Goal: Information Seeking & Learning: Compare options

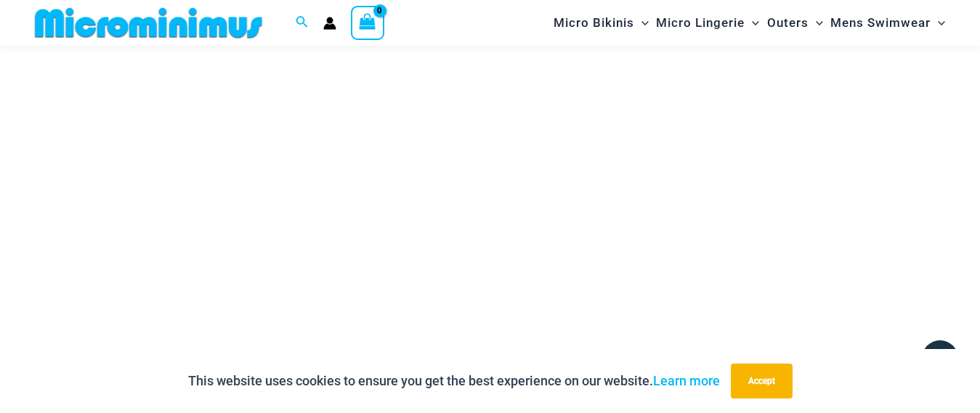
scroll to position [3383, 0]
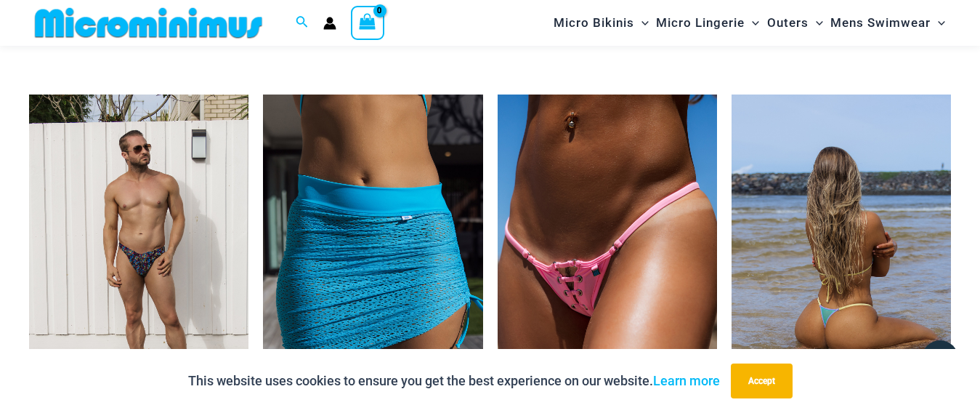
click at [820, 261] on img at bounding box center [841, 258] width 219 height 329
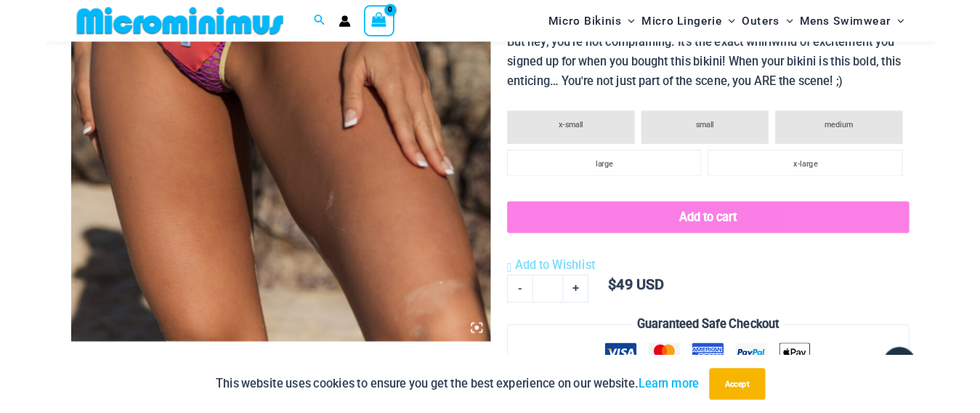
scroll to position [440, 0]
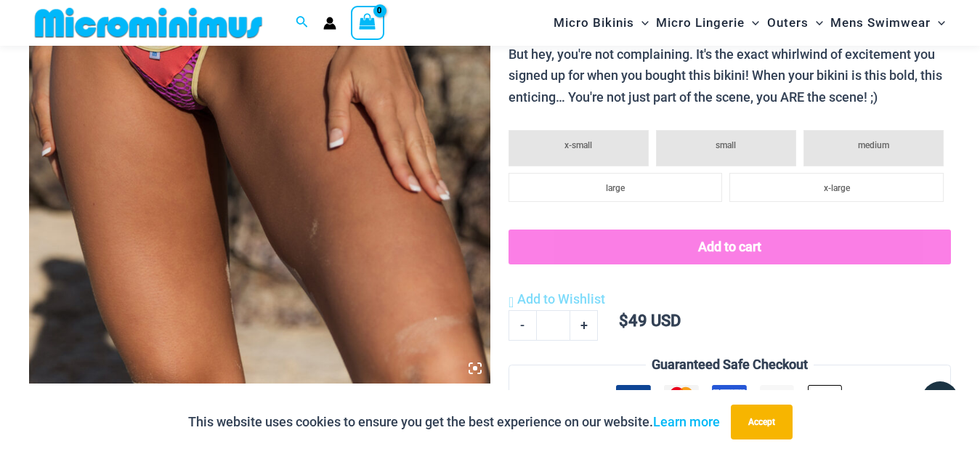
click at [211, 124] on img at bounding box center [259, 38] width 461 height 692
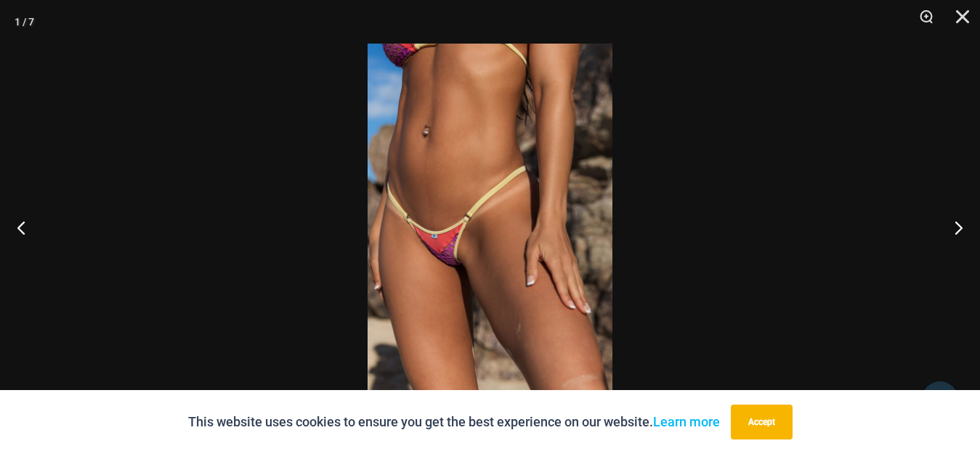
click at [463, 246] on img at bounding box center [490, 227] width 245 height 367
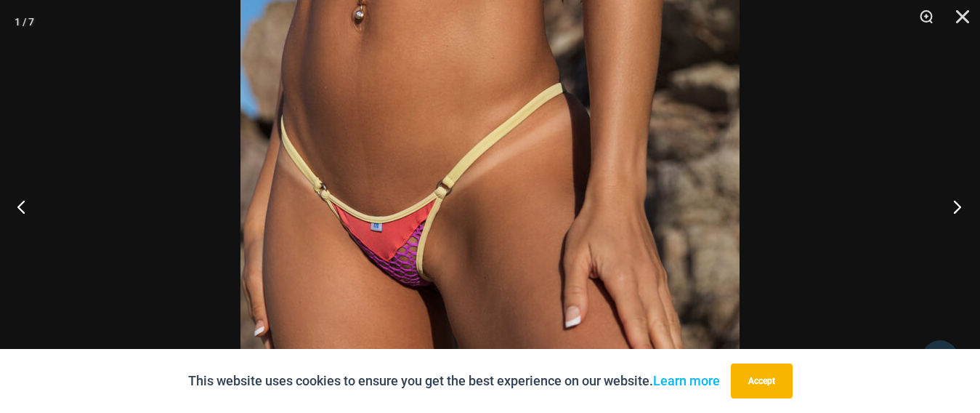
click at [955, 203] on button "Next" at bounding box center [953, 206] width 54 height 73
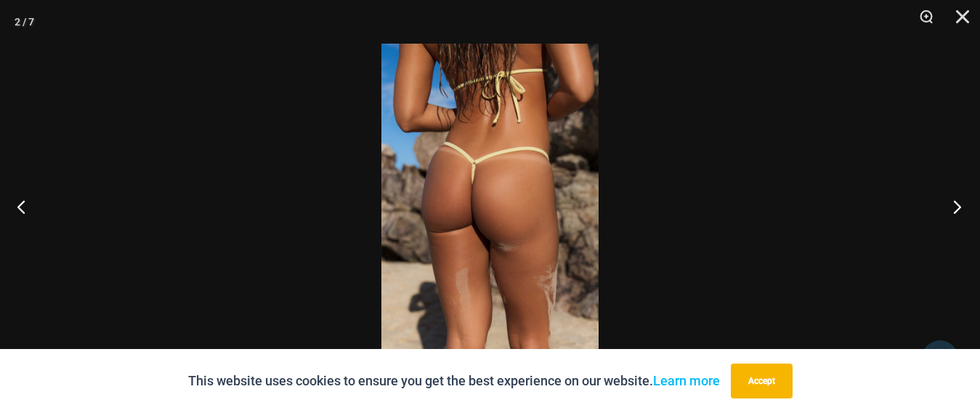
click at [955, 203] on button "Next" at bounding box center [953, 206] width 54 height 73
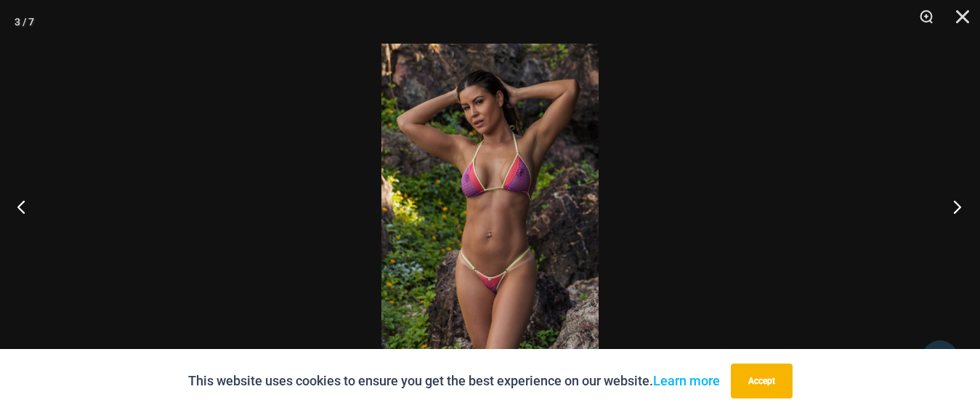
click at [956, 203] on button "Next" at bounding box center [953, 206] width 54 height 73
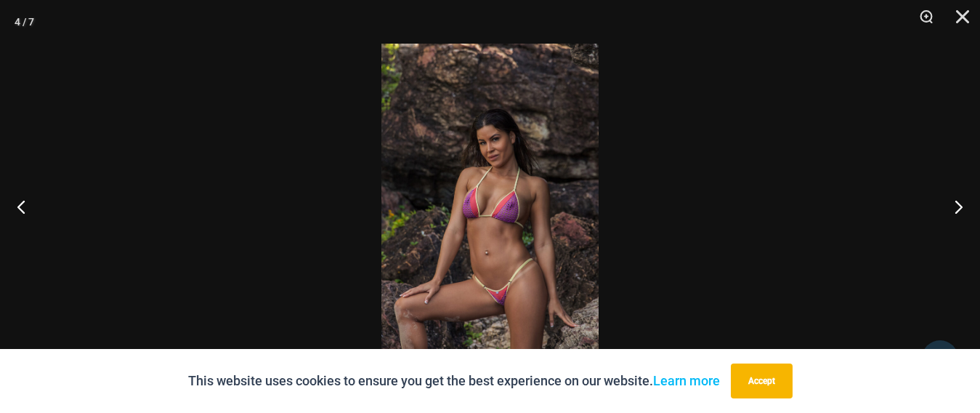
click at [537, 304] on img at bounding box center [489, 206] width 217 height 325
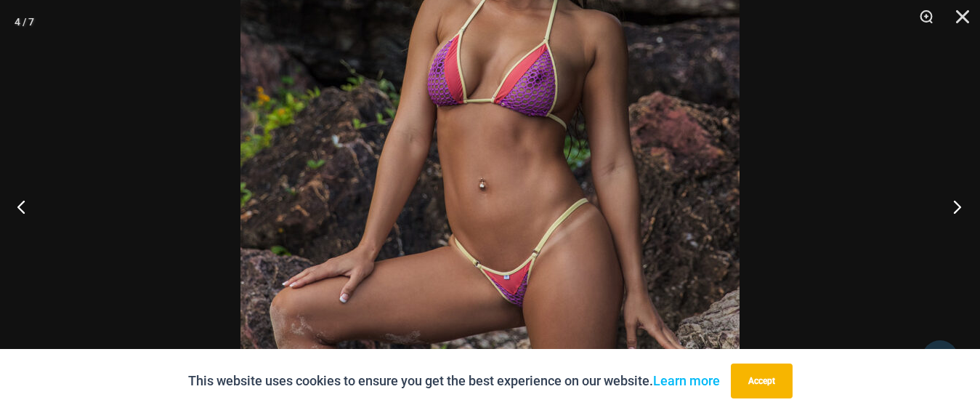
click at [964, 202] on button "Next" at bounding box center [953, 206] width 54 height 73
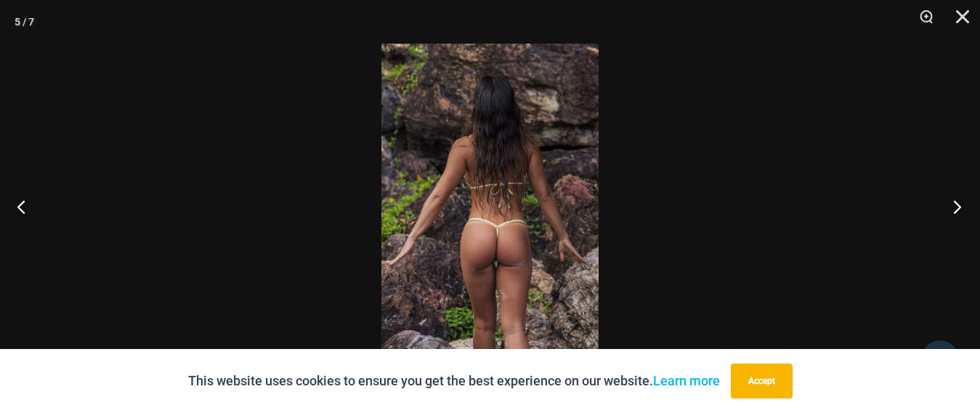
click at [964, 202] on button "Next" at bounding box center [953, 206] width 54 height 73
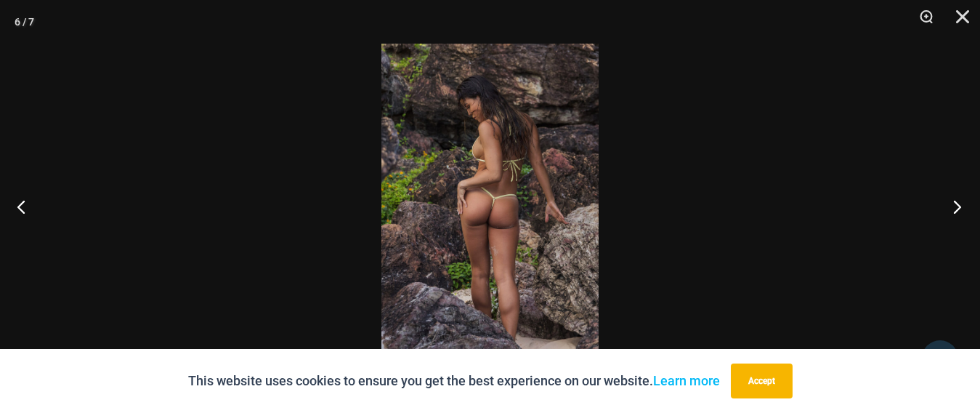
click at [964, 202] on button "Next" at bounding box center [953, 206] width 54 height 73
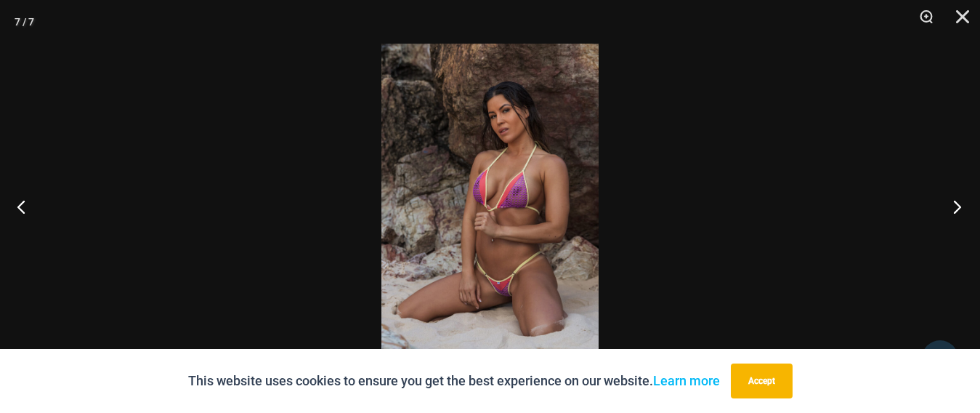
click at [964, 202] on button "Next" at bounding box center [953, 206] width 54 height 73
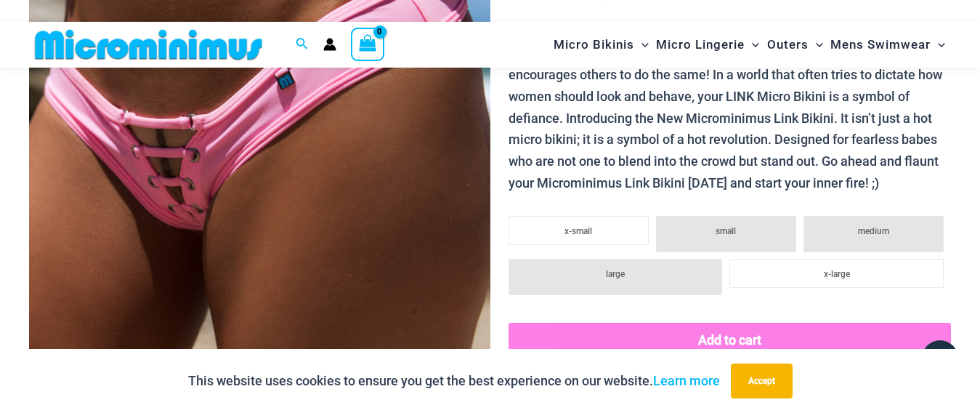
scroll to position [347, 0]
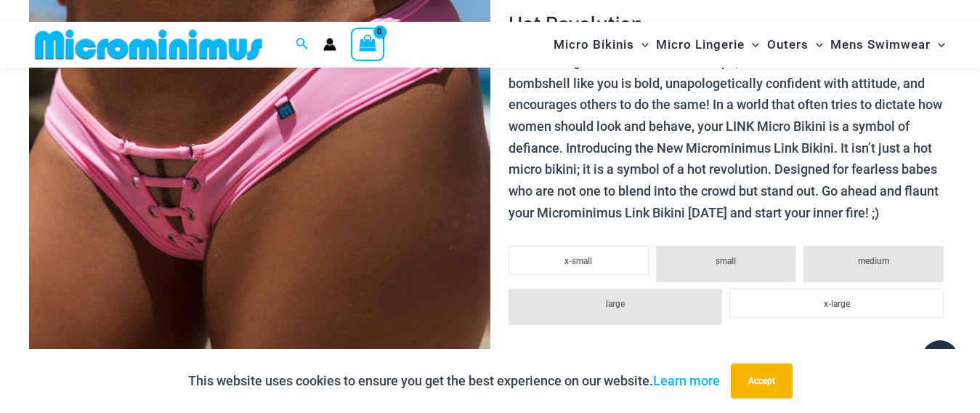
click at [230, 219] on img at bounding box center [259, 132] width 461 height 692
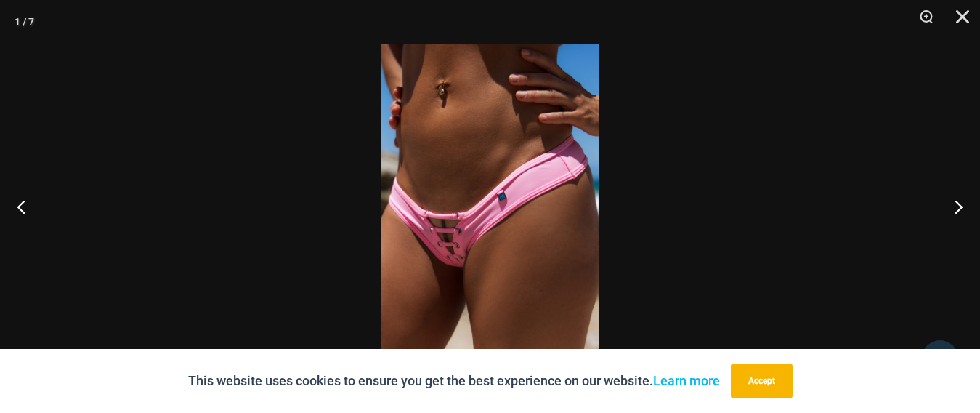
click at [502, 246] on img at bounding box center [489, 206] width 217 height 325
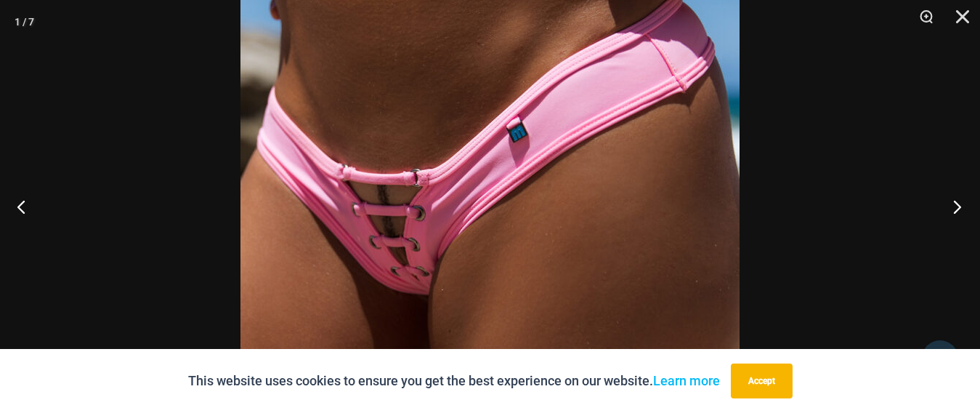
click at [963, 202] on button "Next" at bounding box center [953, 206] width 54 height 73
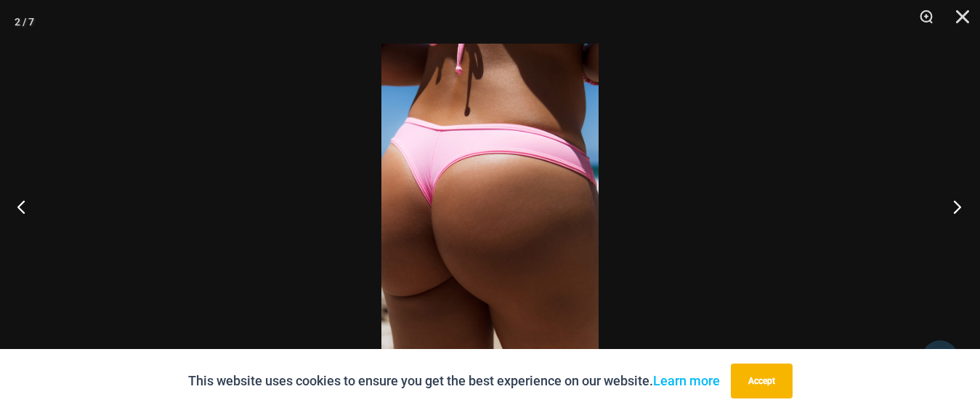
click at [963, 202] on button "Next" at bounding box center [953, 206] width 54 height 73
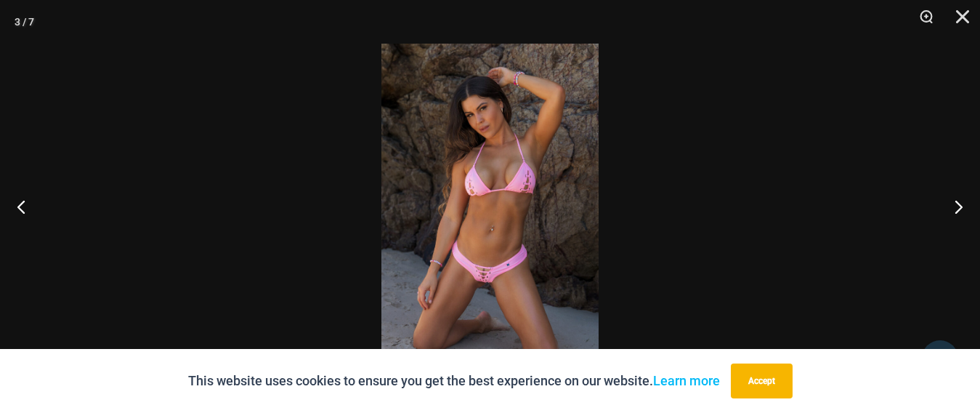
click at [498, 285] on img at bounding box center [489, 206] width 217 height 325
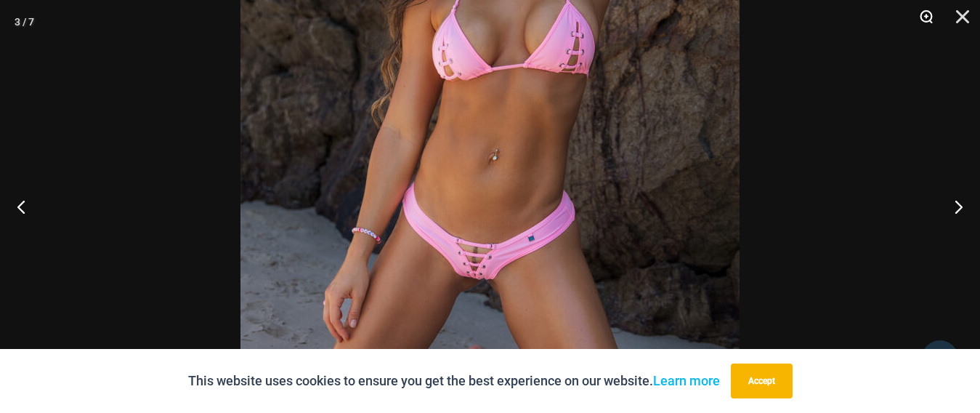
click at [925, 18] on button "Zoom" at bounding box center [921, 22] width 36 height 44
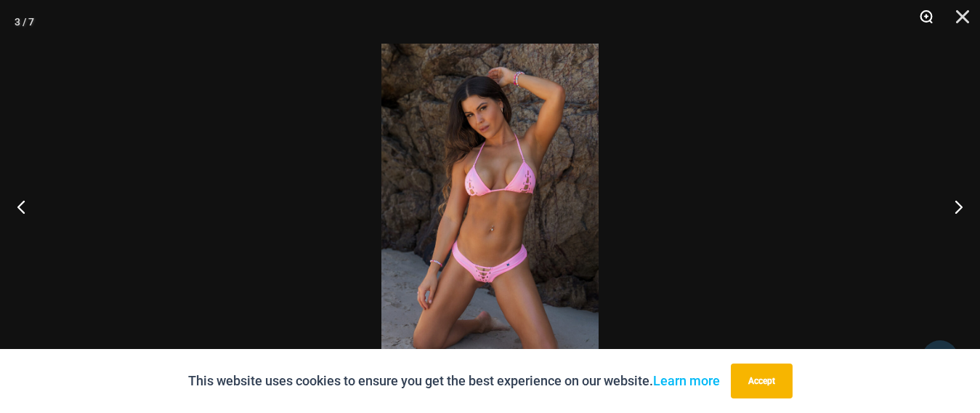
click at [925, 18] on button "Zoom" at bounding box center [921, 22] width 36 height 44
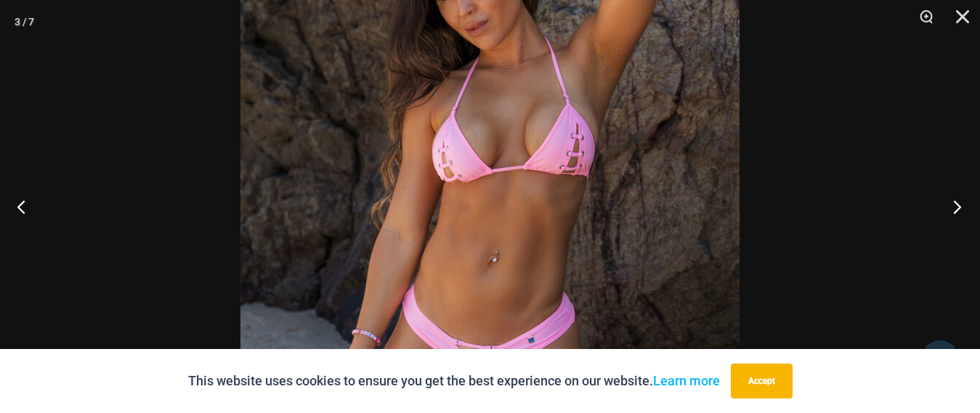
click at [954, 209] on button "Next" at bounding box center [953, 206] width 54 height 73
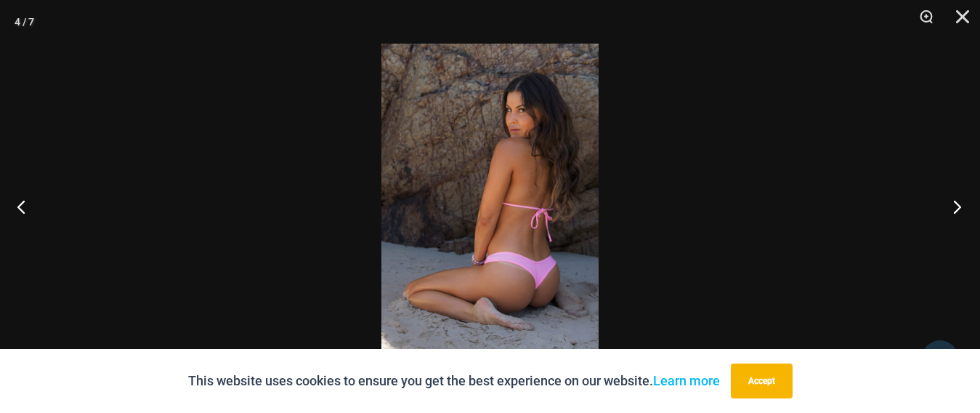
click at [954, 209] on button "Next" at bounding box center [953, 206] width 54 height 73
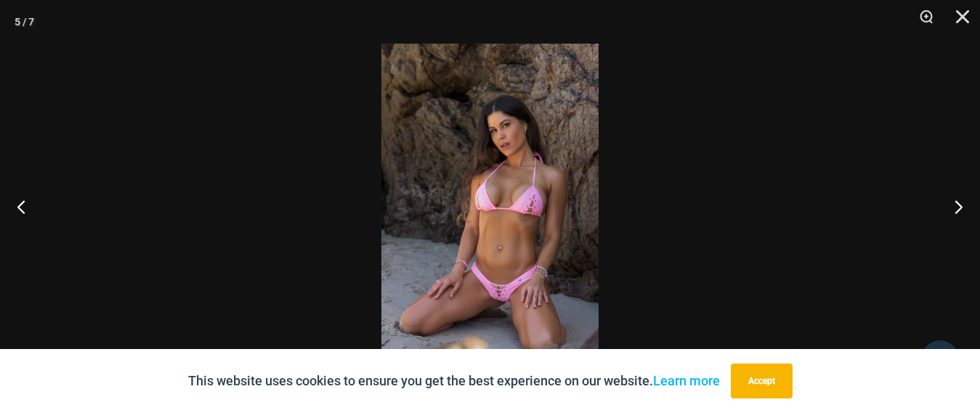
click at [500, 301] on img at bounding box center [489, 206] width 217 height 325
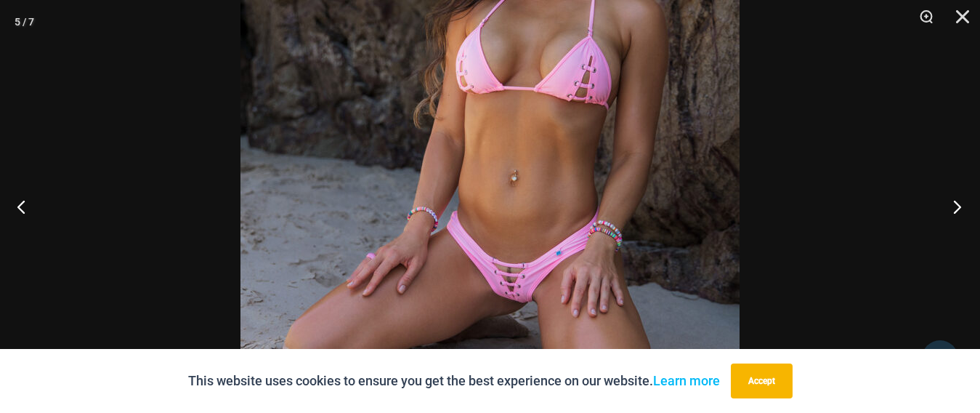
click at [955, 204] on button "Next" at bounding box center [953, 206] width 54 height 73
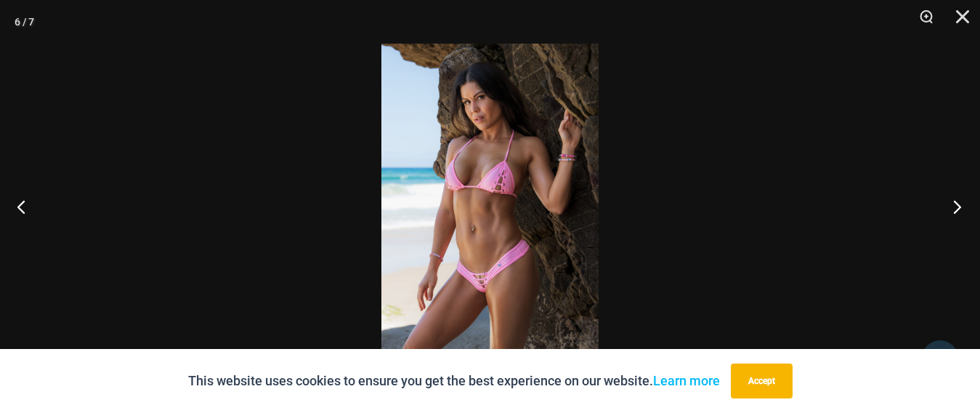
click at [955, 204] on button "Next" at bounding box center [953, 206] width 54 height 73
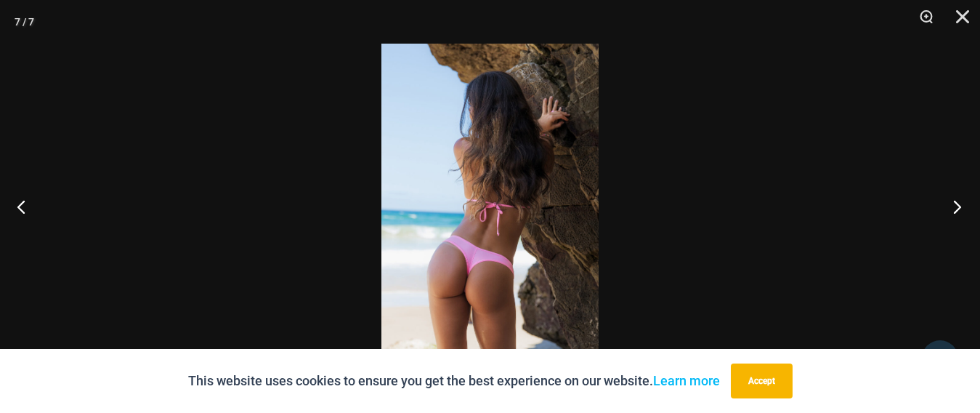
click at [955, 204] on button "Next" at bounding box center [953, 206] width 54 height 73
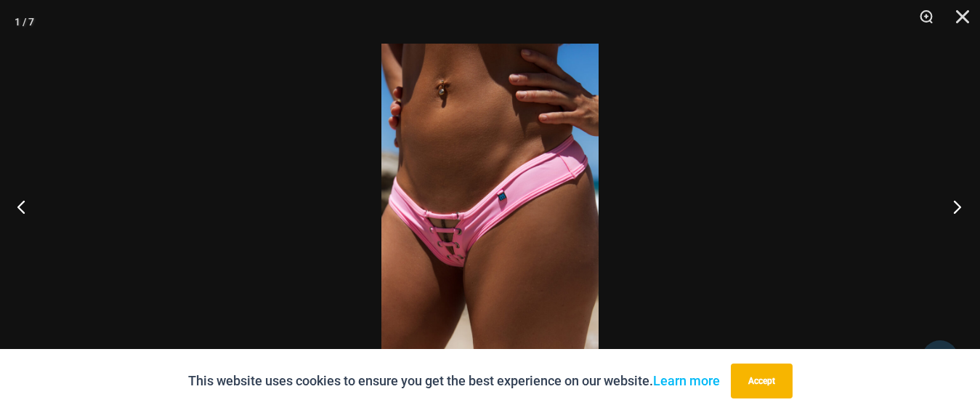
click at [955, 204] on button "Next" at bounding box center [953, 206] width 54 height 73
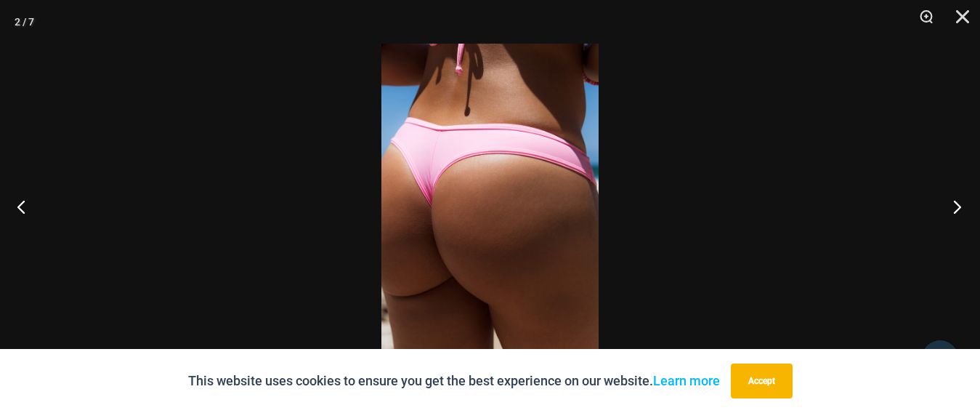
click at [955, 203] on button "Next" at bounding box center [953, 206] width 54 height 73
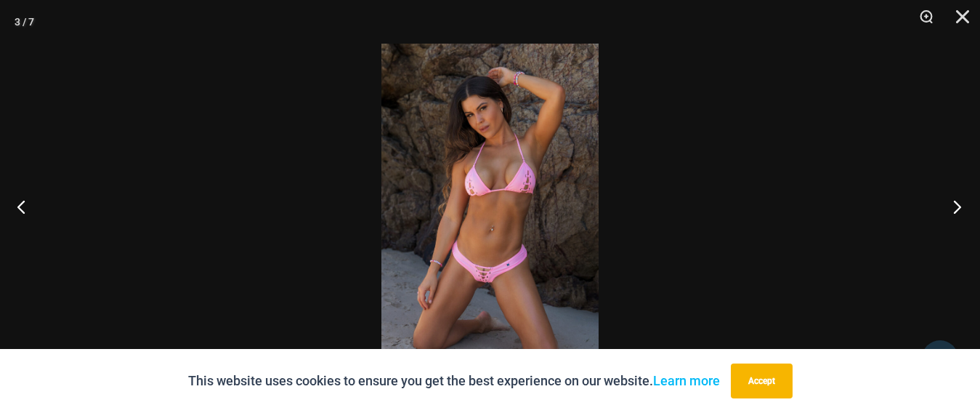
click at [955, 203] on button "Next" at bounding box center [953, 206] width 54 height 73
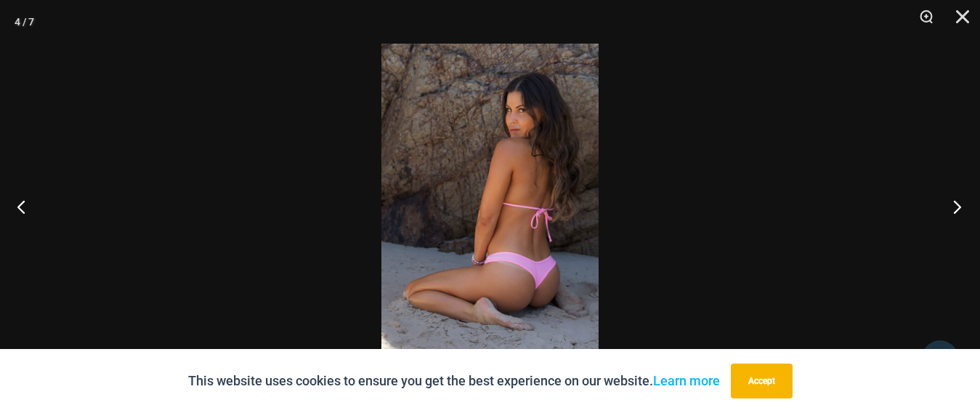
click at [955, 203] on button "Next" at bounding box center [953, 206] width 54 height 73
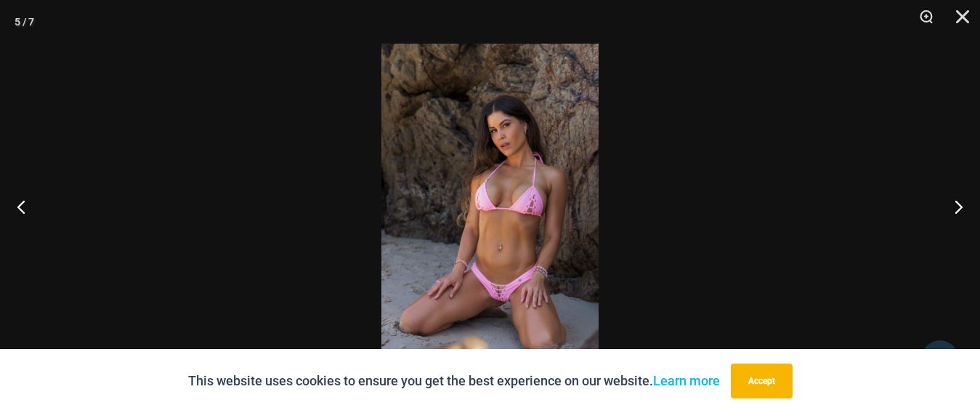
click at [499, 291] on img at bounding box center [489, 206] width 217 height 325
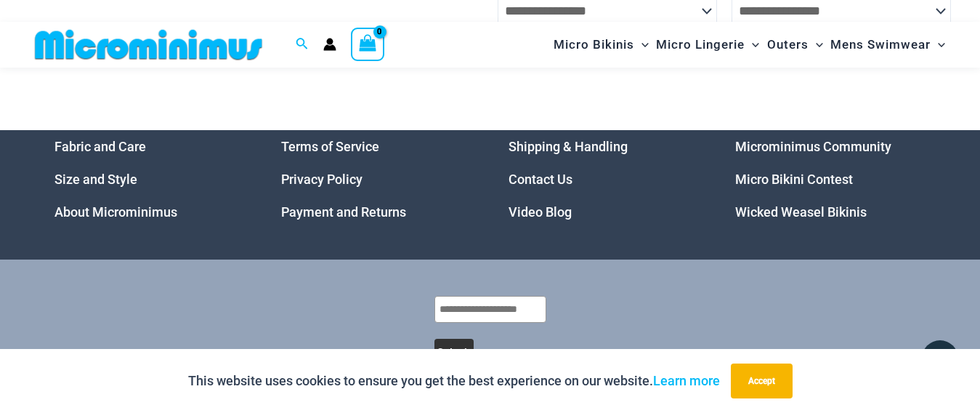
scroll to position [4571, 0]
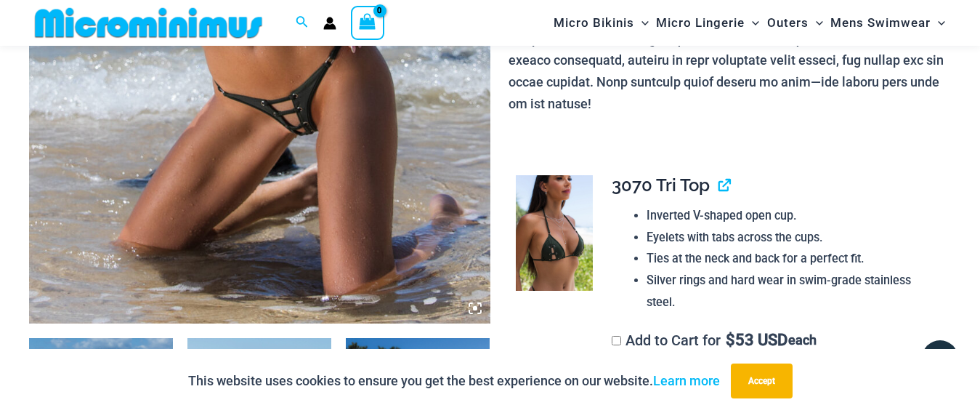
scroll to position [415, 0]
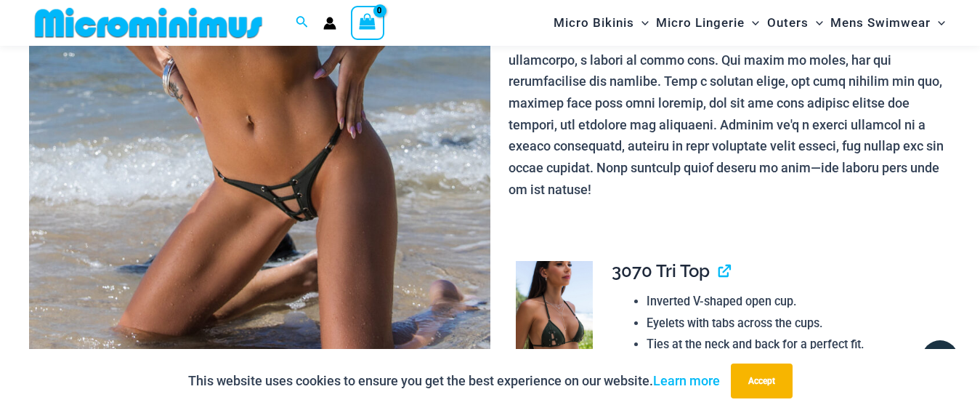
click at [291, 216] on img at bounding box center [259, 63] width 461 height 692
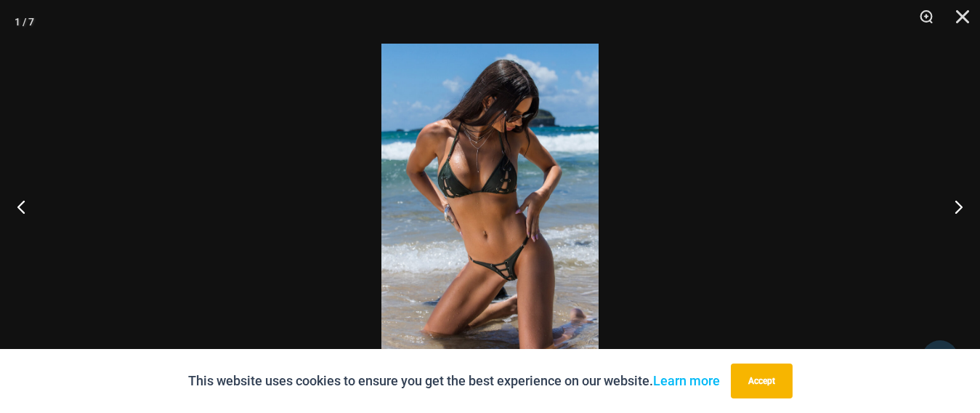
click at [507, 284] on img at bounding box center [489, 206] width 217 height 325
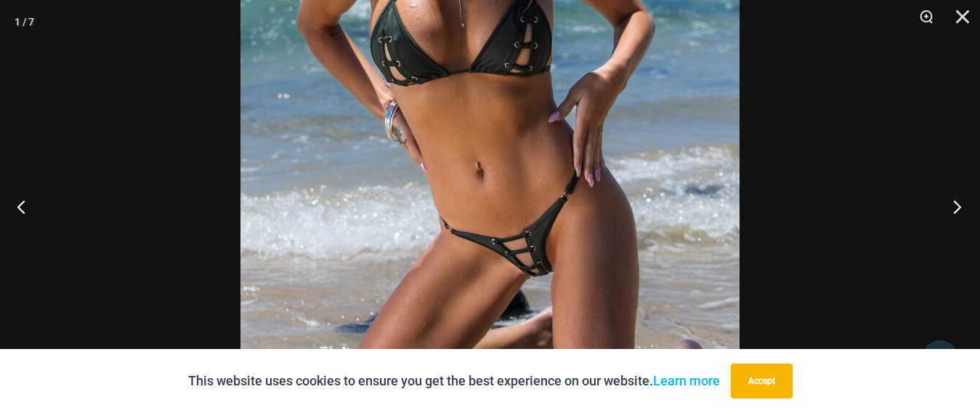
click at [962, 209] on button "Next" at bounding box center [953, 206] width 54 height 73
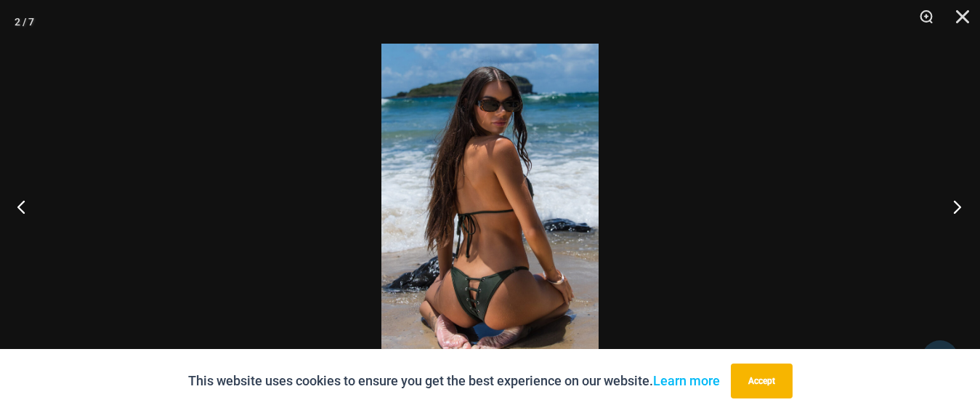
click at [962, 209] on button "Next" at bounding box center [953, 206] width 54 height 73
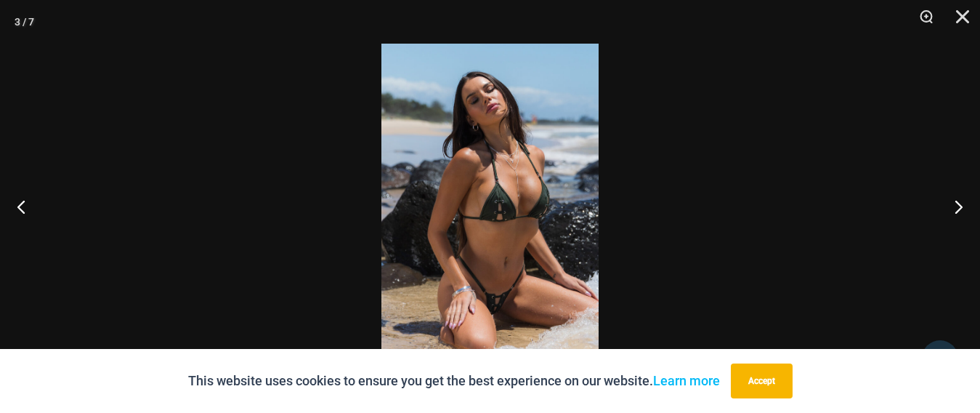
click at [511, 296] on img at bounding box center [489, 206] width 217 height 325
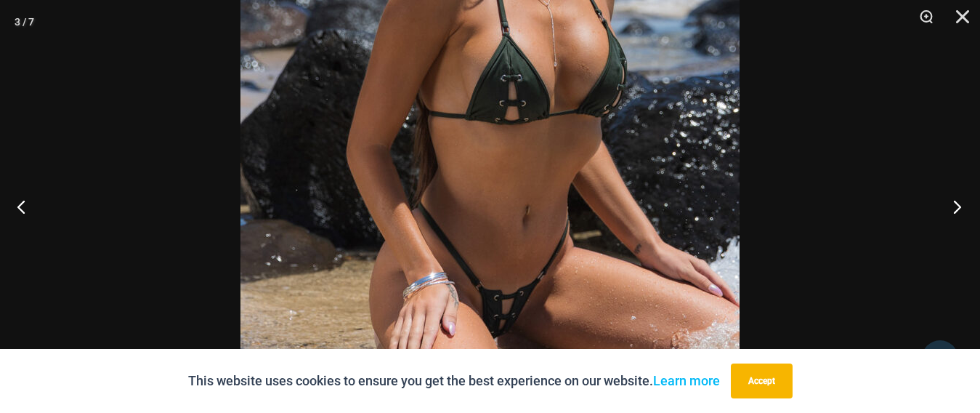
click at [955, 203] on button "Next" at bounding box center [953, 206] width 54 height 73
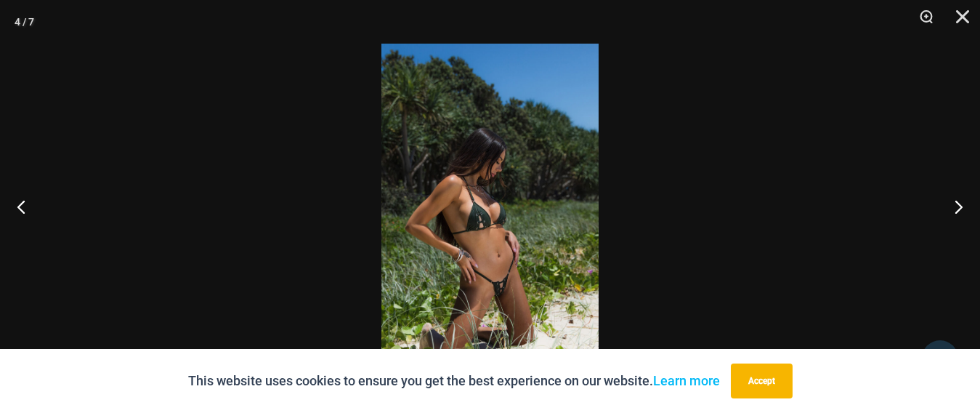
click at [501, 292] on img at bounding box center [489, 206] width 217 height 325
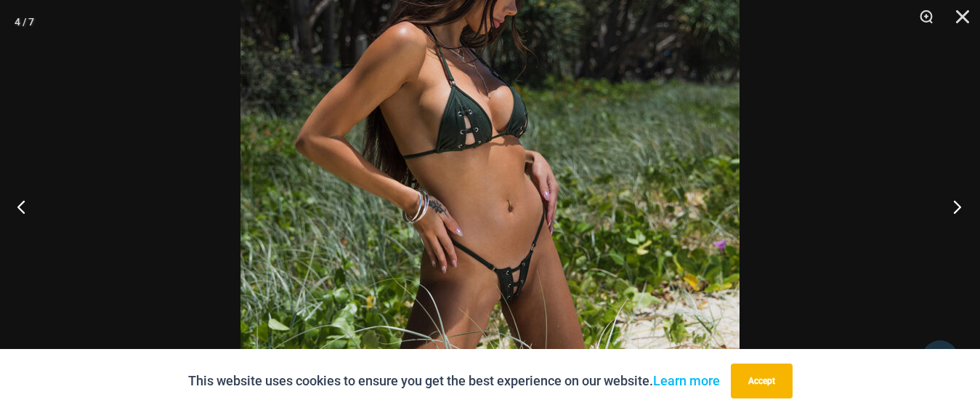
click at [954, 203] on button "Next" at bounding box center [953, 206] width 54 height 73
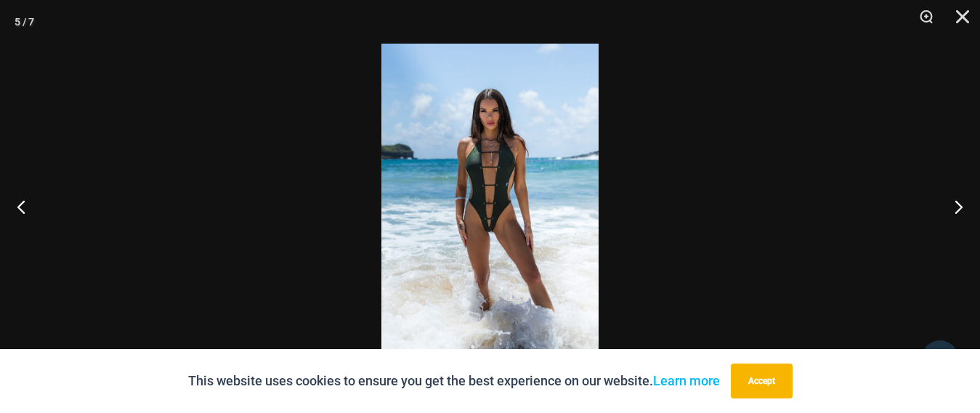
click at [491, 232] on img at bounding box center [489, 206] width 217 height 325
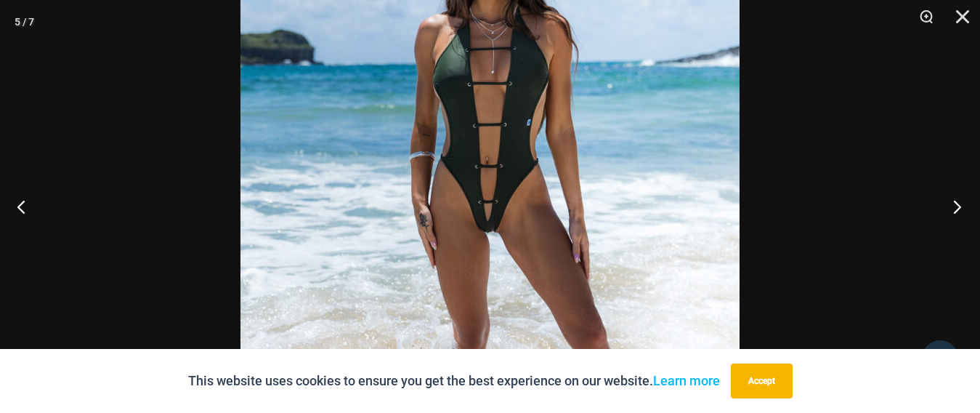
click at [959, 203] on button "Next" at bounding box center [953, 206] width 54 height 73
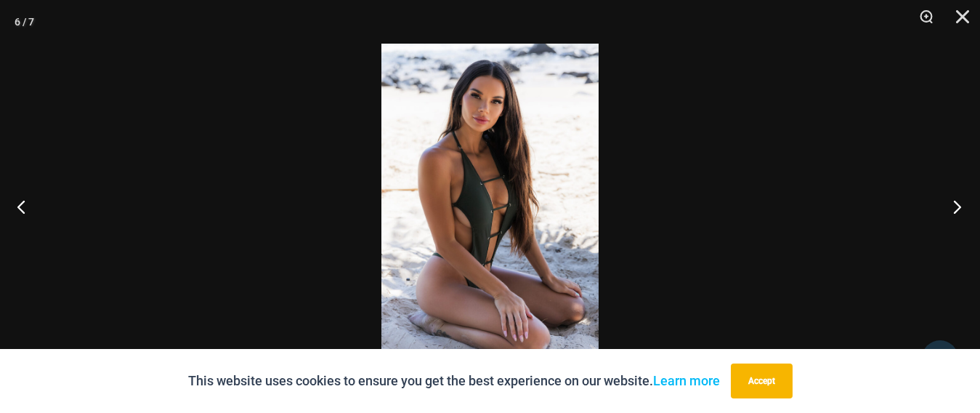
click at [958, 203] on button "Next" at bounding box center [953, 206] width 54 height 73
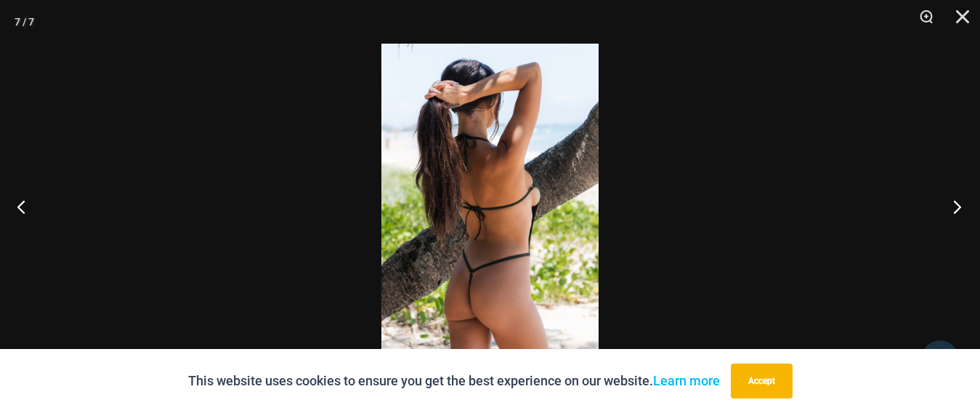
click at [958, 203] on button "Next" at bounding box center [953, 206] width 54 height 73
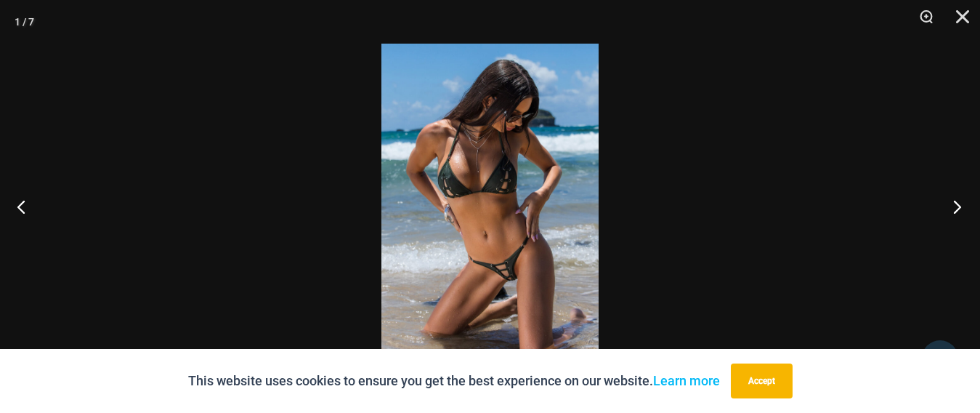
click at [958, 203] on button "Next" at bounding box center [953, 206] width 54 height 73
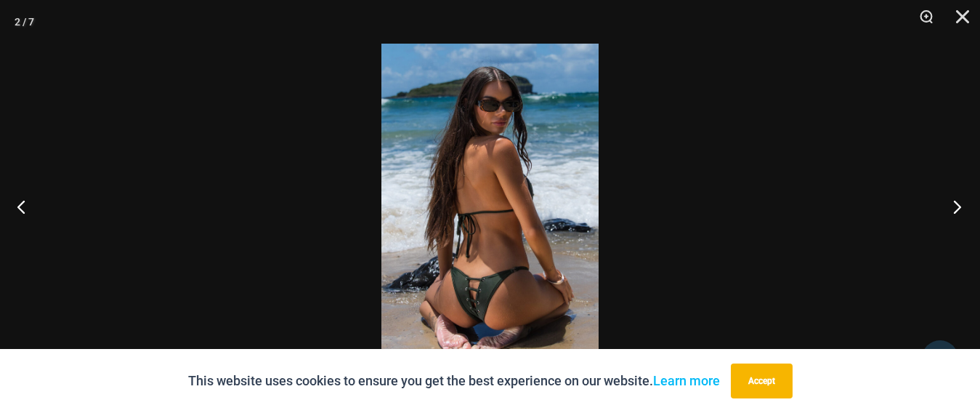
click at [958, 203] on button "Next" at bounding box center [953, 206] width 54 height 73
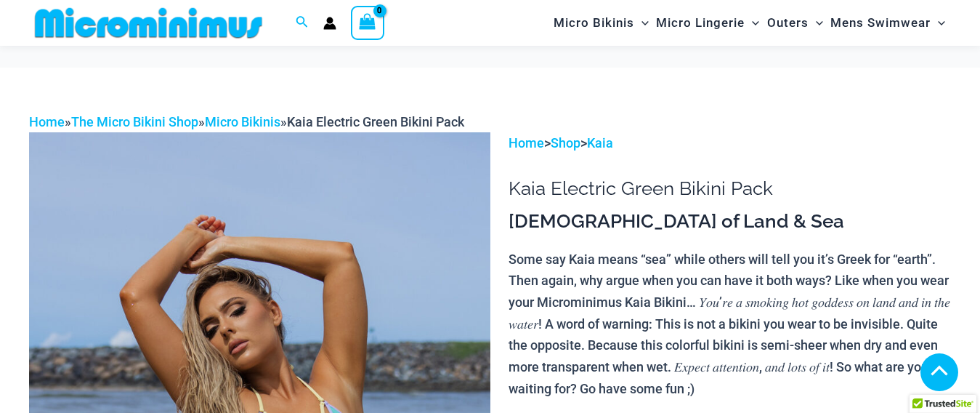
scroll to position [1141, 0]
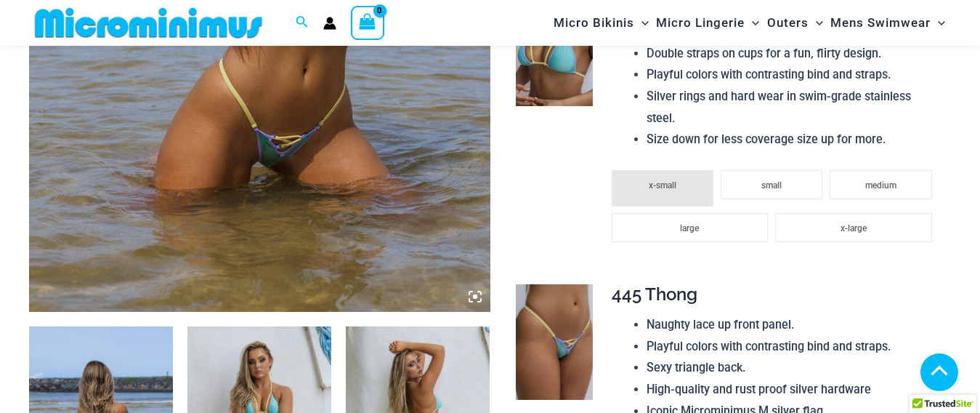
click at [475, 293] on icon at bounding box center [475, 296] width 13 height 13
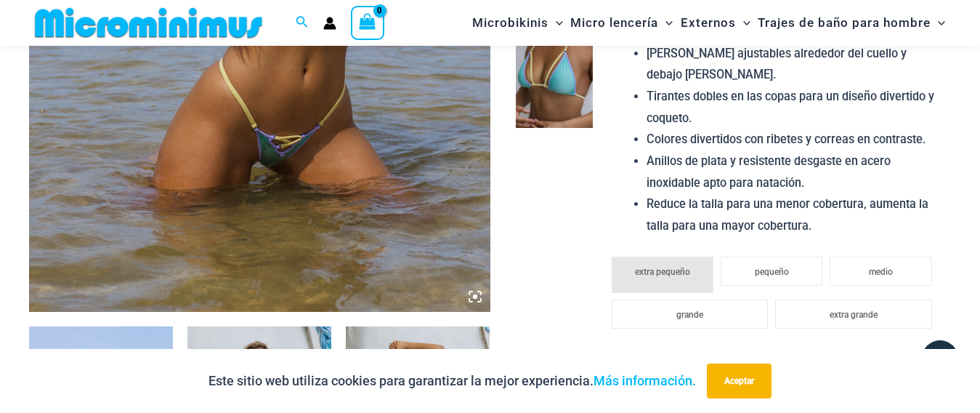
click at [553, 94] on img at bounding box center [554, 70] width 77 height 115
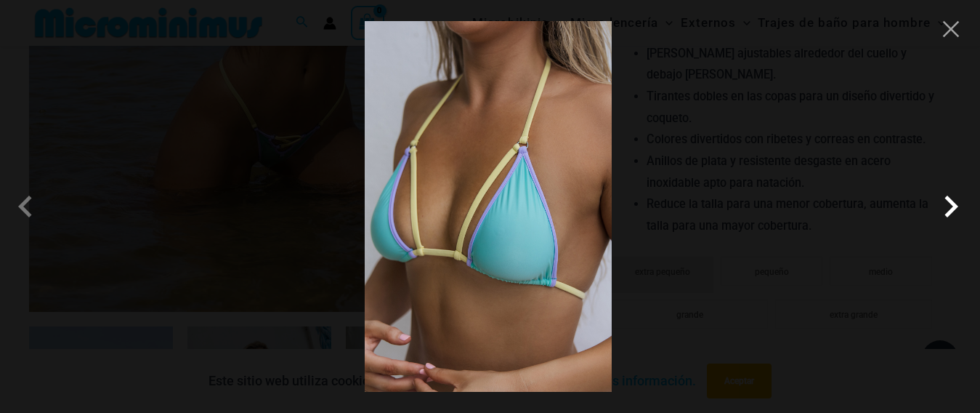
click at [947, 207] on span at bounding box center [951, 207] width 44 height 44
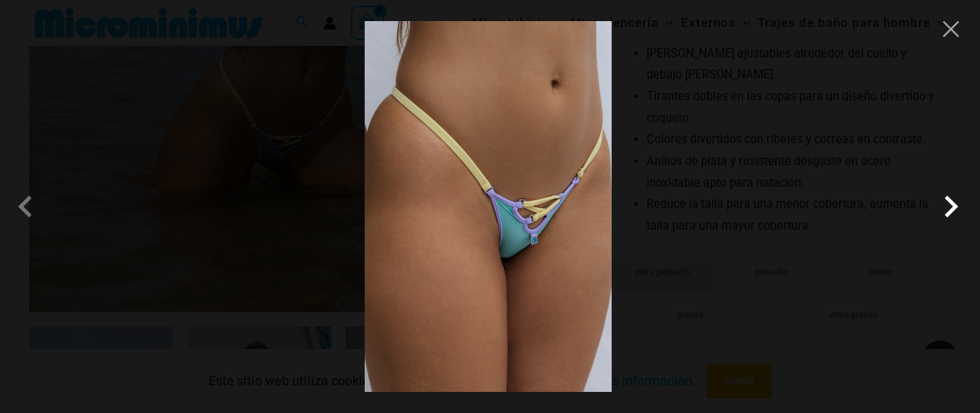
click at [947, 207] on span at bounding box center [951, 207] width 44 height 44
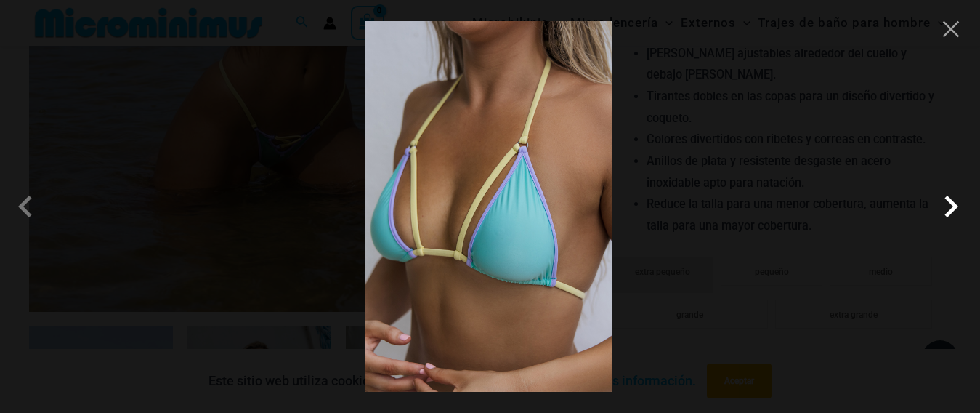
click at [947, 207] on span at bounding box center [951, 207] width 44 height 44
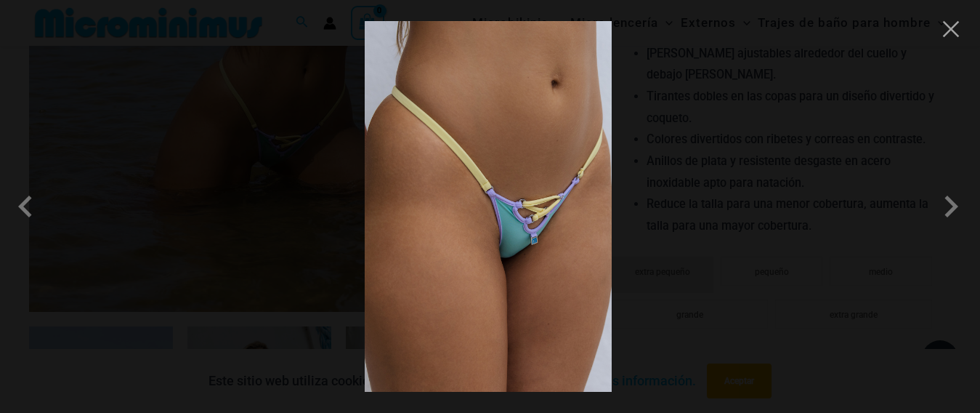
click at [522, 235] on img at bounding box center [488, 206] width 247 height 371
click at [953, 40] on div at bounding box center [490, 206] width 980 height 413
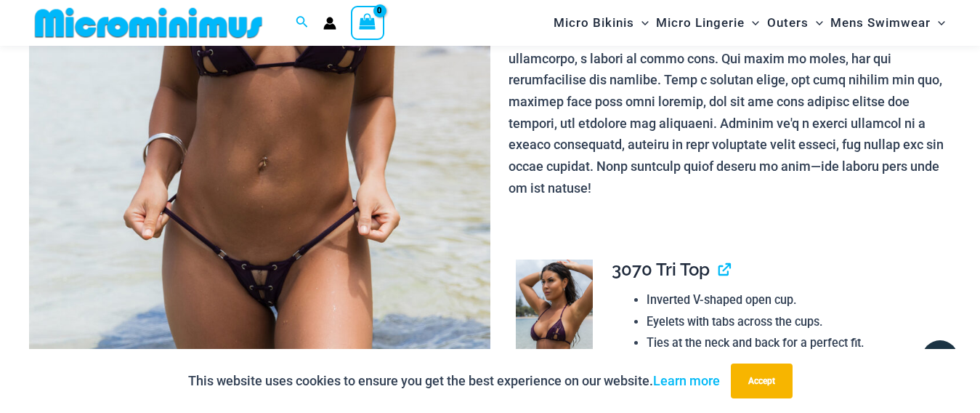
scroll to position [428, 0]
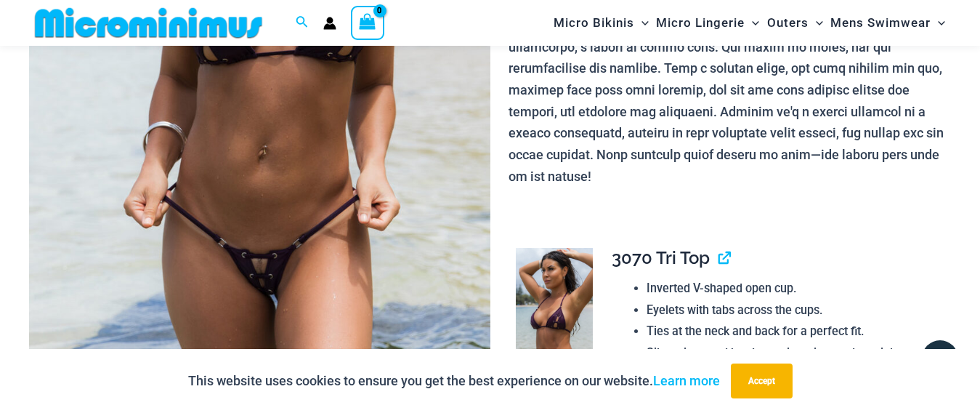
click at [199, 206] on img at bounding box center [259, 50] width 461 height 692
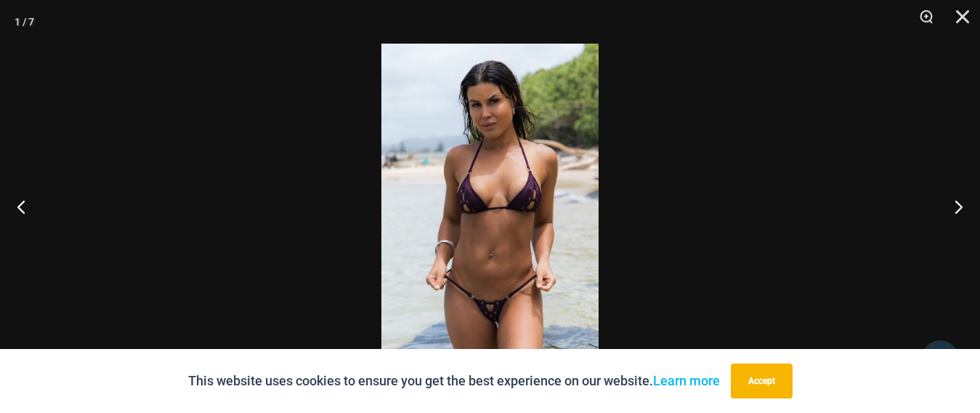
click at [491, 310] on img at bounding box center [489, 206] width 217 height 325
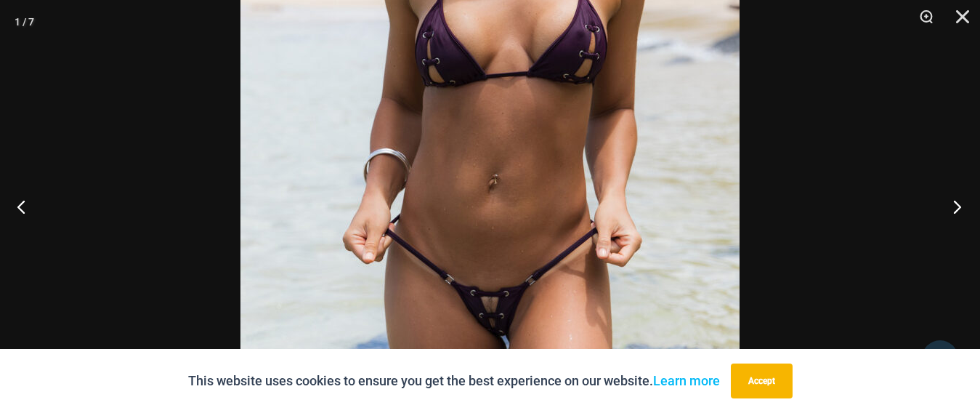
click at [960, 201] on button "Next" at bounding box center [953, 206] width 54 height 73
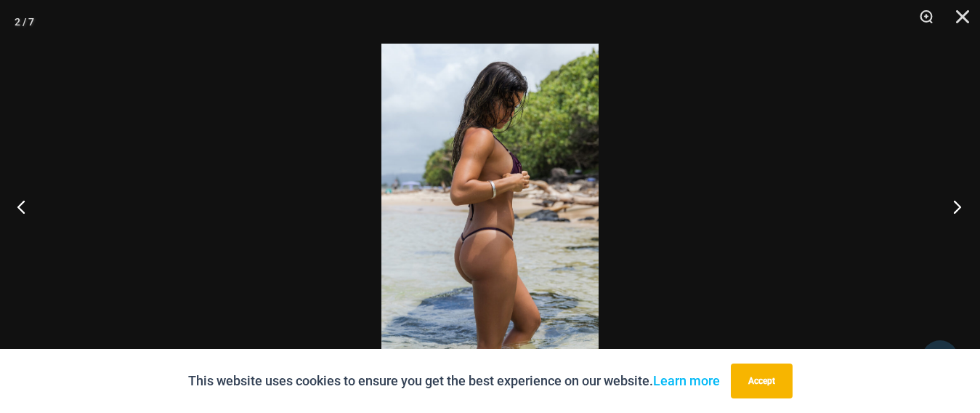
click at [960, 201] on button "Next" at bounding box center [953, 206] width 54 height 73
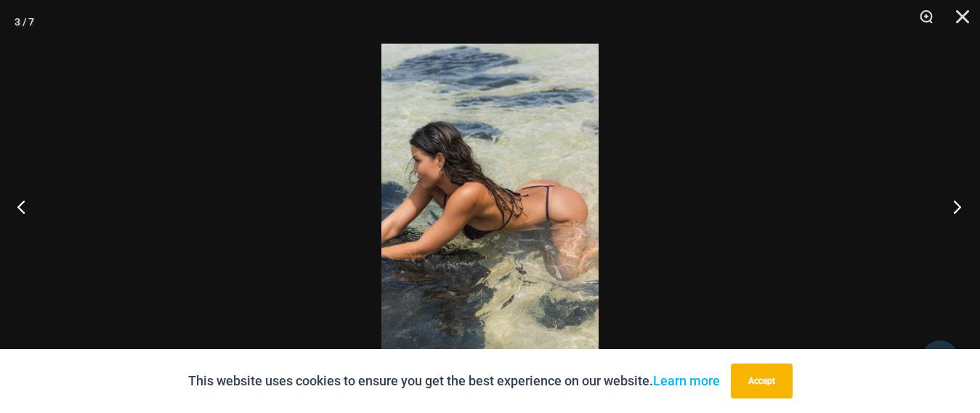
click at [960, 201] on button "Next" at bounding box center [953, 206] width 54 height 73
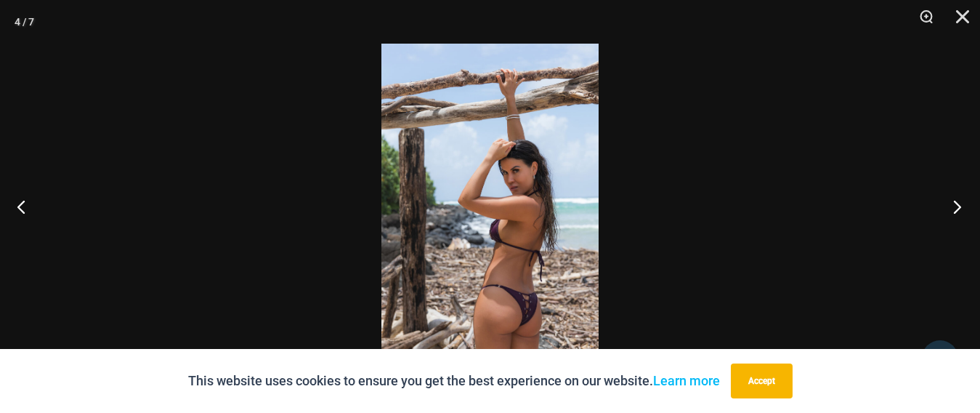
click at [960, 201] on button "Next" at bounding box center [953, 206] width 54 height 73
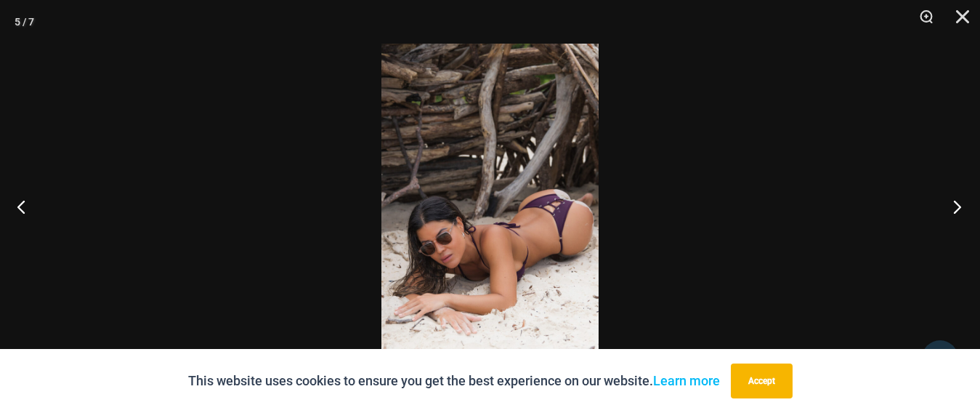
click at [960, 201] on button "Next" at bounding box center [953, 206] width 54 height 73
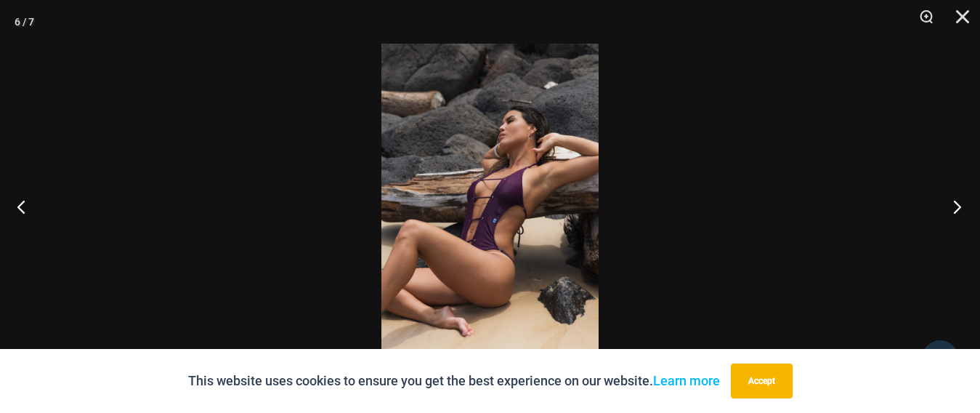
click at [960, 201] on button "Next" at bounding box center [953, 206] width 54 height 73
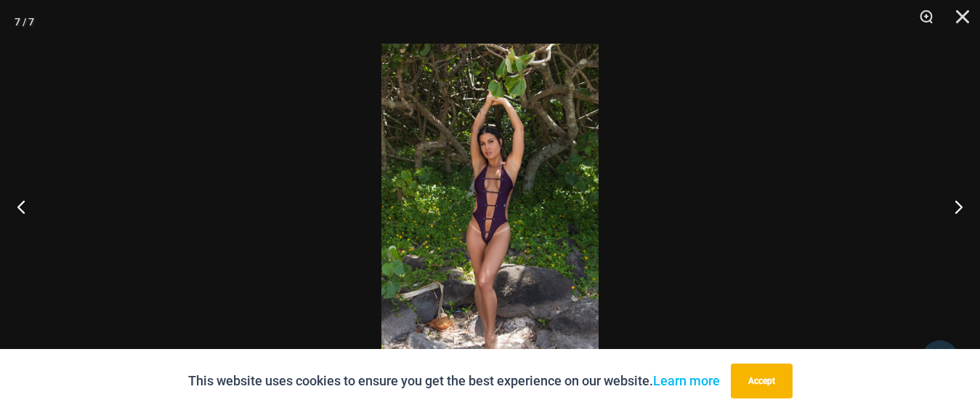
click at [482, 239] on img at bounding box center [489, 206] width 217 height 325
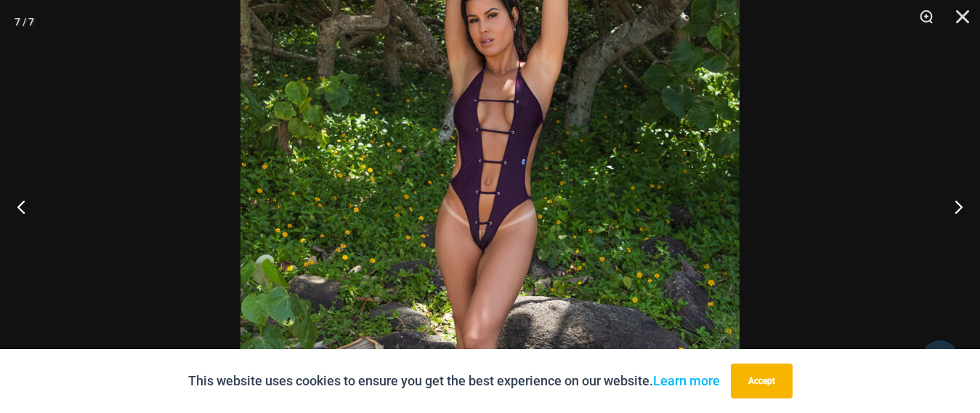
click at [482, 239] on img at bounding box center [489, 164] width 499 height 748
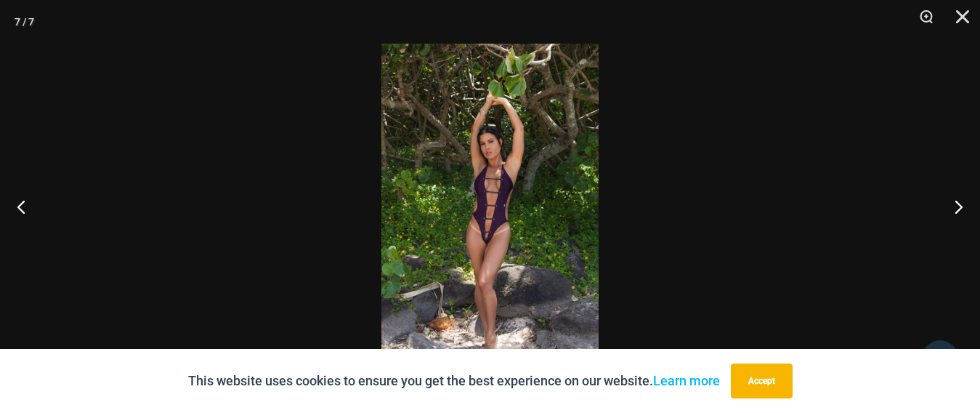
click at [498, 229] on img at bounding box center [489, 206] width 217 height 325
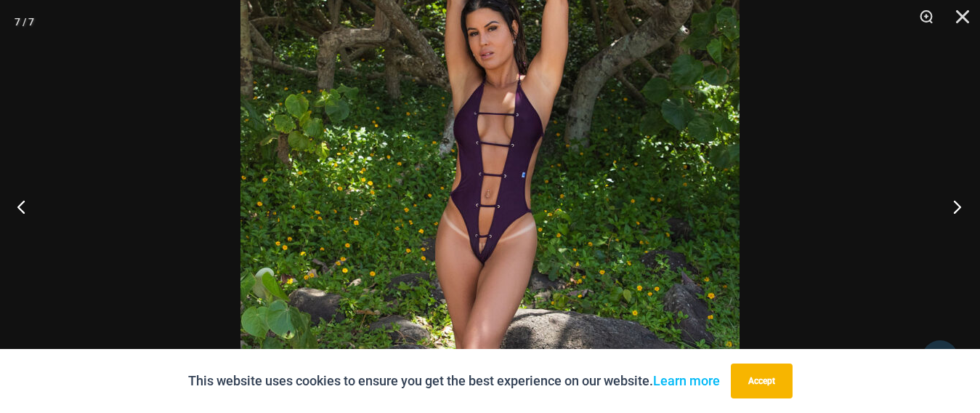
click at [956, 208] on button "Next" at bounding box center [953, 206] width 54 height 73
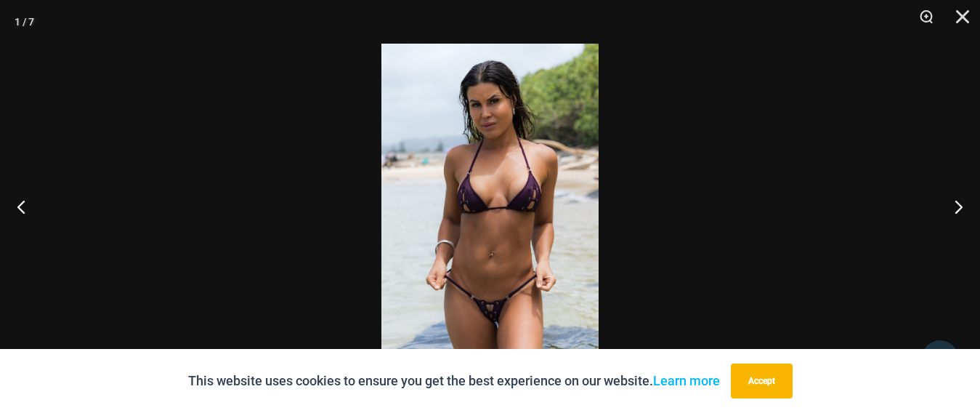
click at [501, 323] on img at bounding box center [489, 206] width 217 height 325
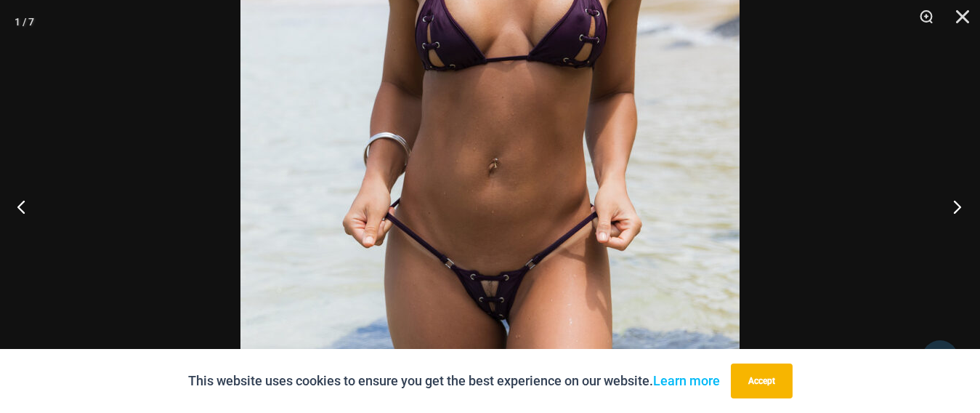
click at [956, 209] on button "Next" at bounding box center [953, 206] width 54 height 73
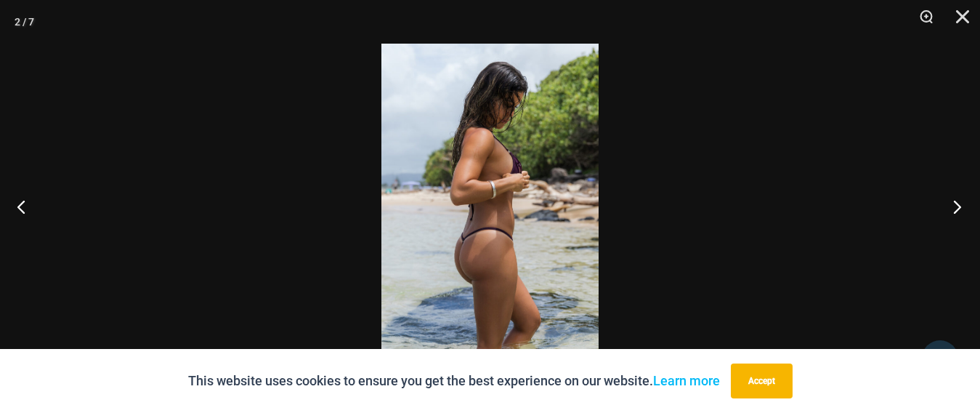
click at [956, 209] on button "Next" at bounding box center [953, 206] width 54 height 73
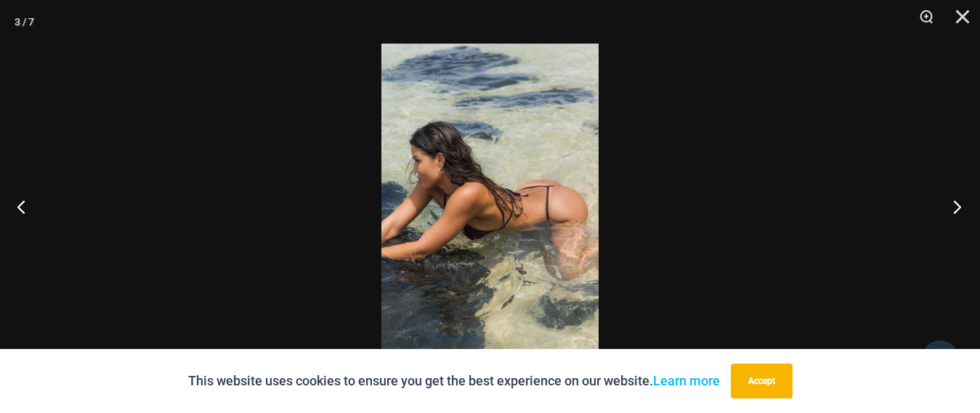
click at [956, 209] on button "Next" at bounding box center [953, 206] width 54 height 73
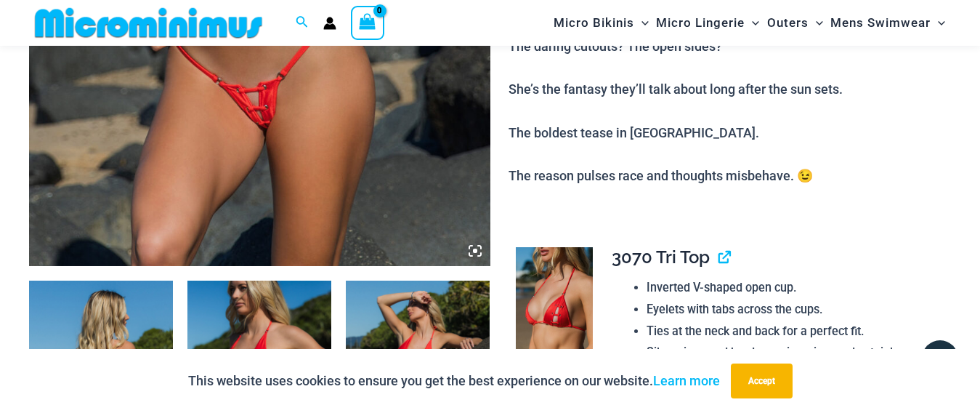
scroll to position [546, 0]
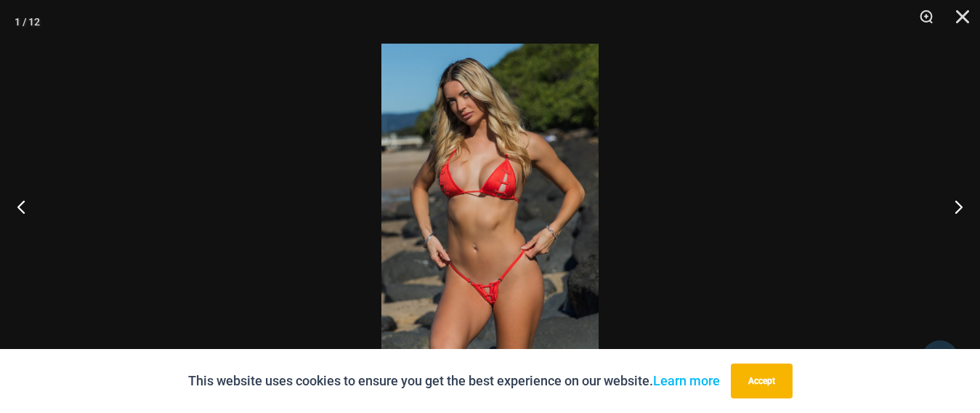
click at [488, 299] on img at bounding box center [489, 206] width 217 height 325
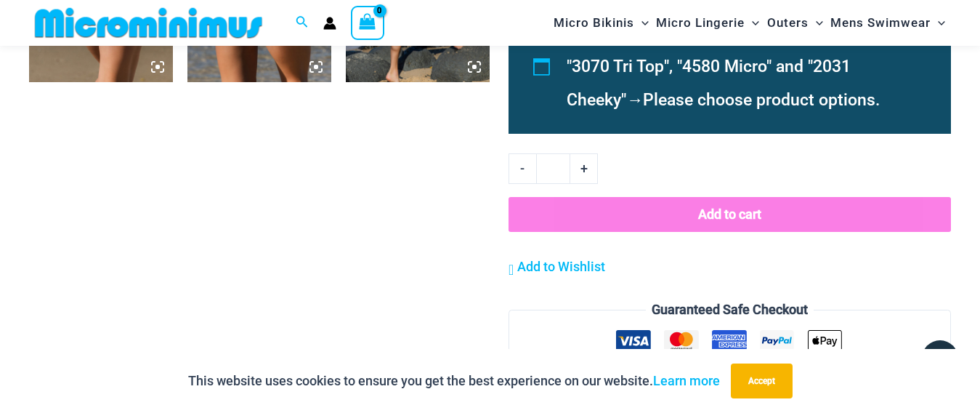
scroll to position [1685, 0]
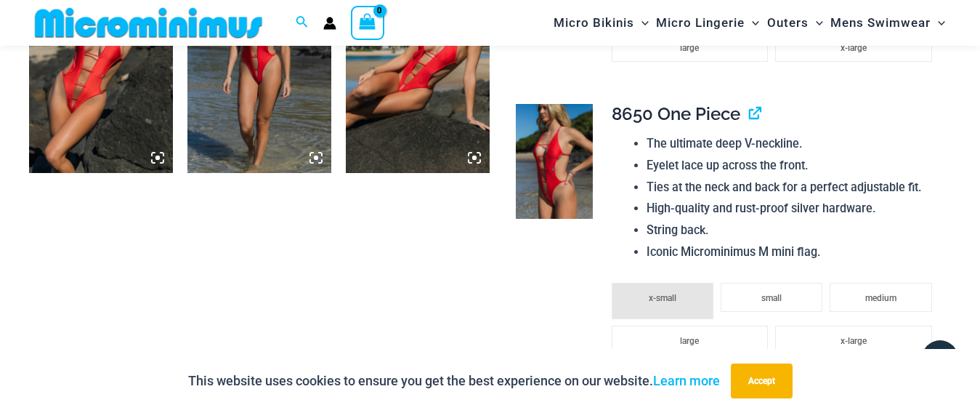
scroll to position [1607, 0]
